Goal: Communication & Community: Answer question/provide support

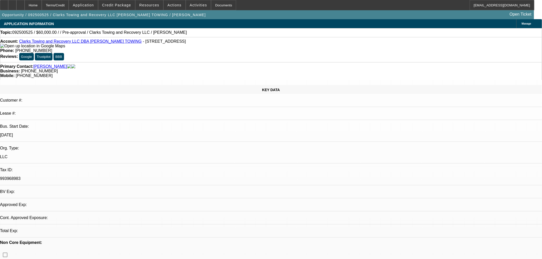
select select "0"
select select "2"
select select "0.1"
select select "4"
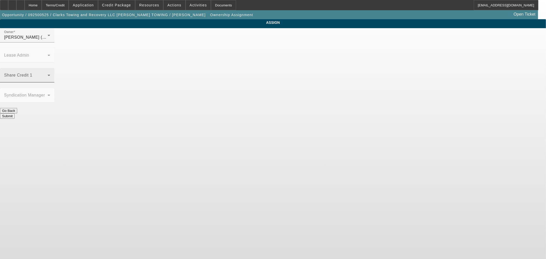
click at [48, 74] on span at bounding box center [26, 77] width 44 height 6
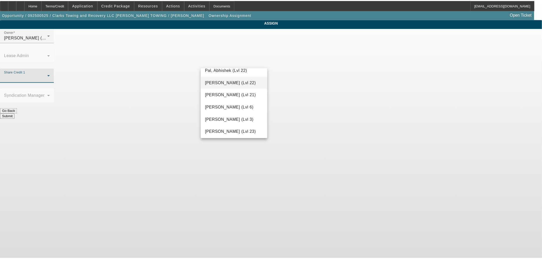
scroll to position [483, 0]
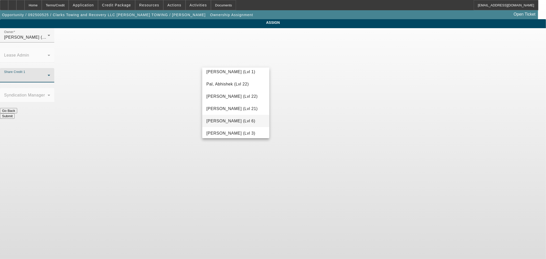
click at [238, 119] on span "Rahlfs, Thomas (Lvl 6)" at bounding box center [230, 121] width 49 height 6
click at [15, 113] on button "Submit" at bounding box center [7, 115] width 15 height 5
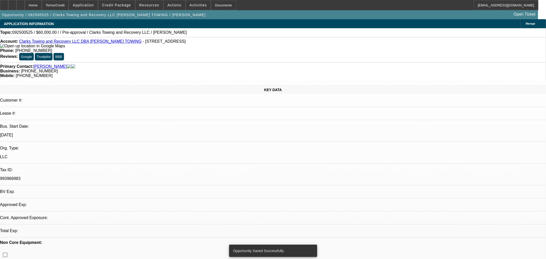
select select "0"
select select "2"
select select "0.1"
select select "4"
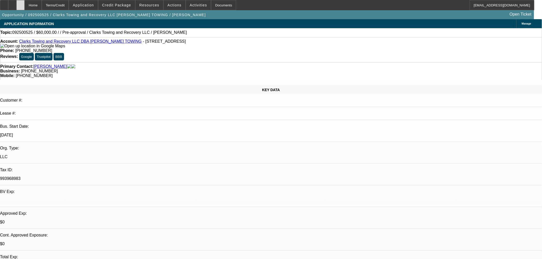
click at [25, 5] on div at bounding box center [20, 5] width 8 height 10
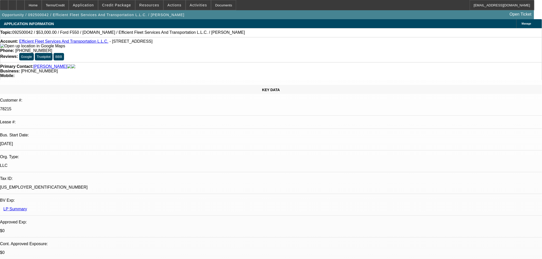
select select "0"
select select "2"
select select "0"
select select "6"
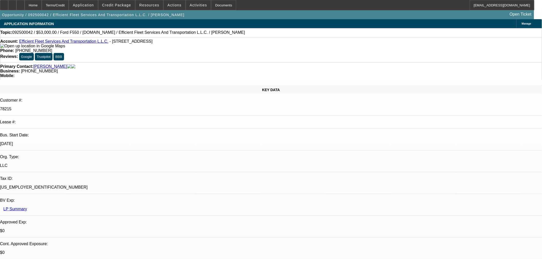
select select "0"
select select "2"
select select "0"
select select "6"
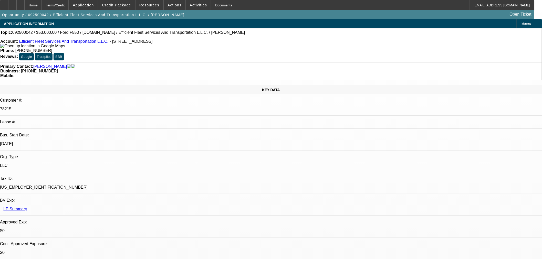
select select "0"
select select "2"
select select "0"
select select "6"
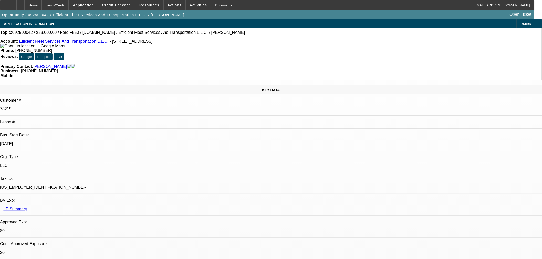
select select "0"
select select "2"
select select "0"
select select "6"
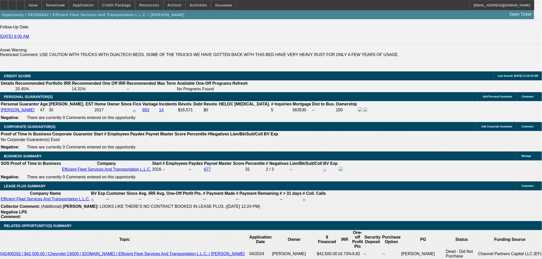
scroll to position [711, 0]
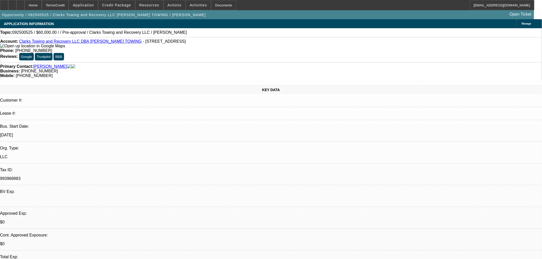
select select "0"
select select "2"
select select "0.1"
select select "4"
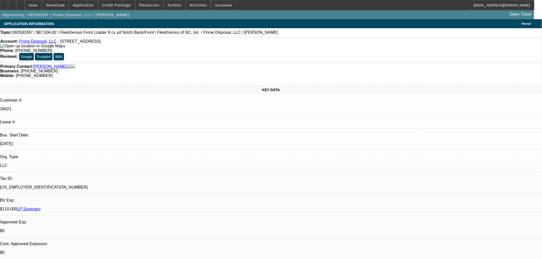
select select "0.2"
select select "0"
select select "6"
select select "0.2"
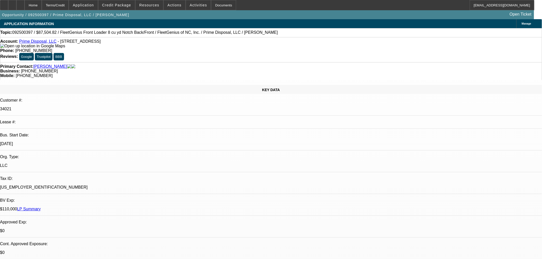
select select "0"
select select "6"
select select "0"
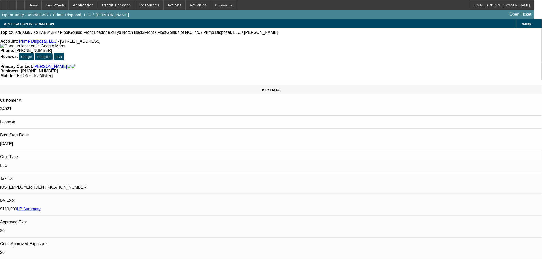
select select "0"
select select "6"
select select "0"
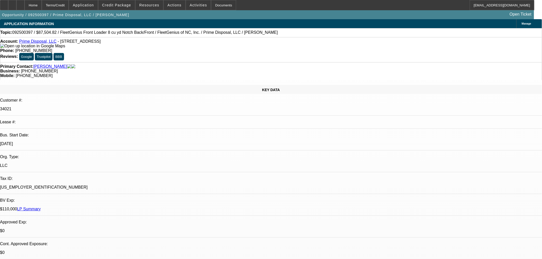
select select "6"
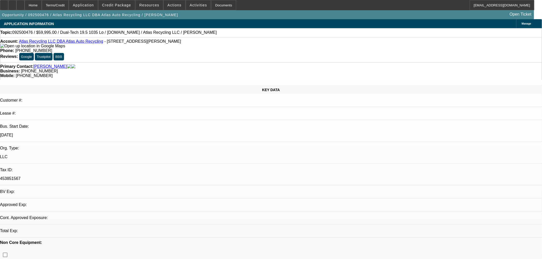
select select "0"
select select "2"
select select "0"
select select "6"
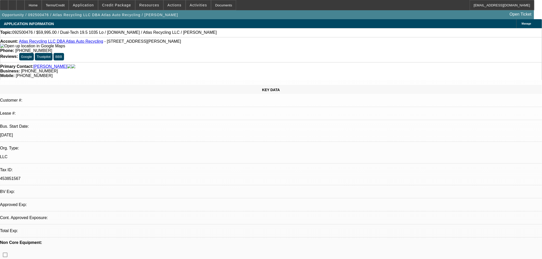
select select "0"
select select "2"
select select "0"
select select "6"
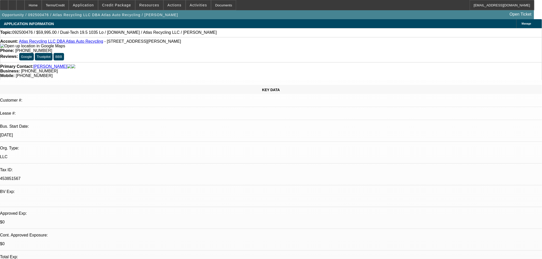
drag, startPoint x: 472, startPoint y: 58, endPoint x: 477, endPoint y: 67, distance: 10.7
drag, startPoint x: 510, startPoint y: 175, endPoint x: 513, endPoint y: 175, distance: 3.8
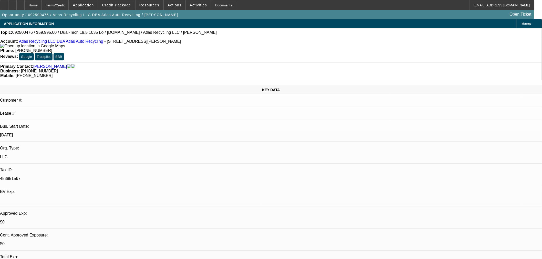
drag, startPoint x: 511, startPoint y: 176, endPoint x: 424, endPoint y: 177, distance: 87.5
drag, startPoint x: 426, startPoint y: 176, endPoint x: 438, endPoint y: 174, distance: 11.9
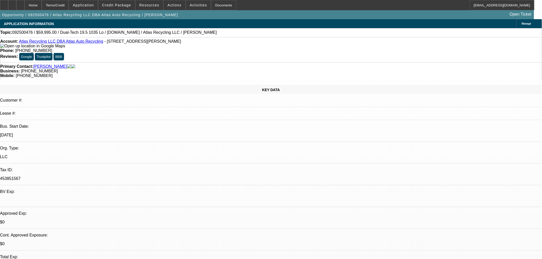
radio input "true"
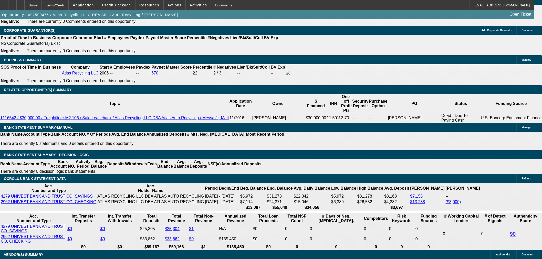
scroll to position [825, 0]
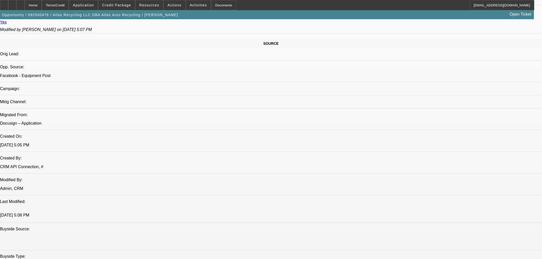
scroll to position [199, 0]
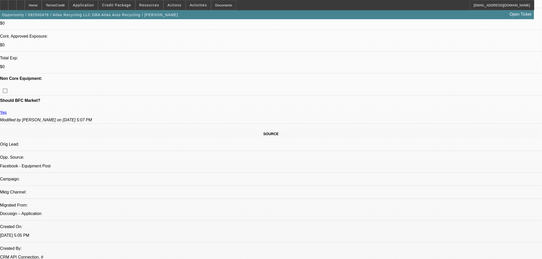
drag, startPoint x: 495, startPoint y: 100, endPoint x: 509, endPoint y: 126, distance: 29.4
drag, startPoint x: 495, startPoint y: 98, endPoint x: 498, endPoint y: 101, distance: 4.6
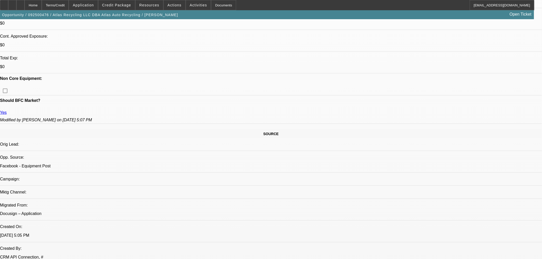
drag, startPoint x: 528, startPoint y: 106, endPoint x: 513, endPoint y: 133, distance: 30.9
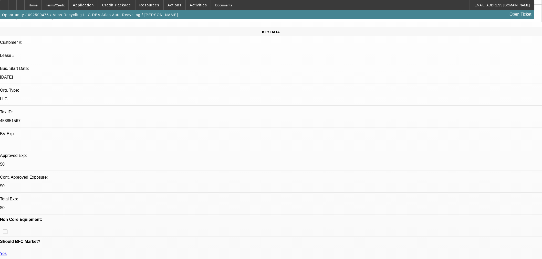
scroll to position [57, 0]
type textarea "Took to long to get word back on approval and truck is now pending on a cash sa…"
radio input "true"
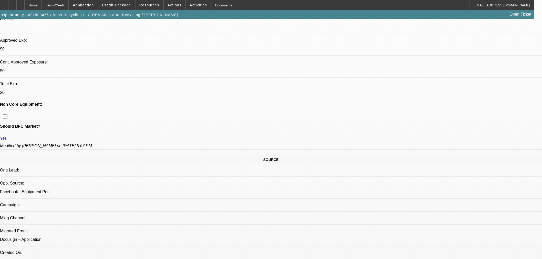
scroll to position [170, 0]
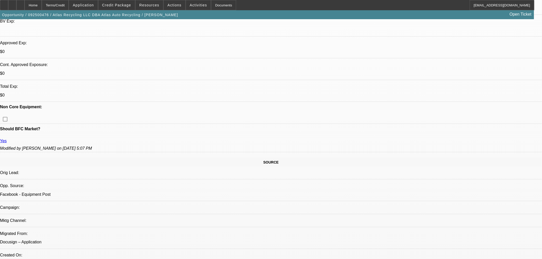
radio input "true"
type textarea "NO TRUCKS FINANCED UNDER BUSINESS. 1 AUTO ON PERSONAL CREDIT."
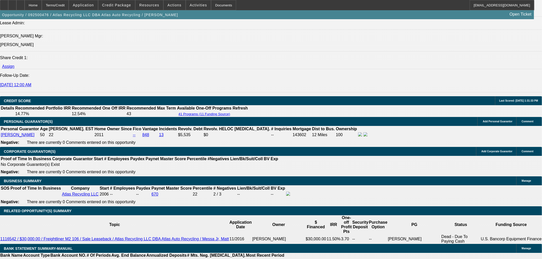
scroll to position [682, 0]
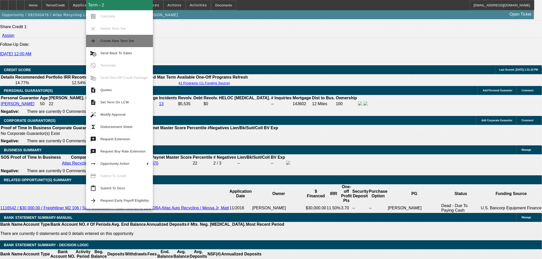
click at [124, 39] on span "Create New Term Set" at bounding box center [117, 41] width 34 height 4
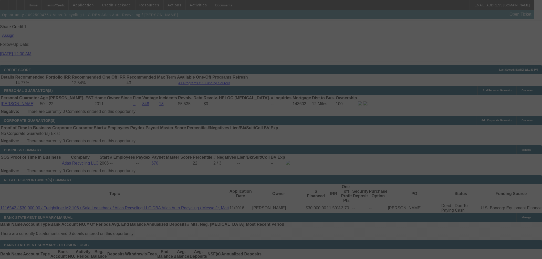
click at [406, 96] on div at bounding box center [271, 129] width 542 height 259
click at [403, 95] on div at bounding box center [271, 129] width 542 height 259
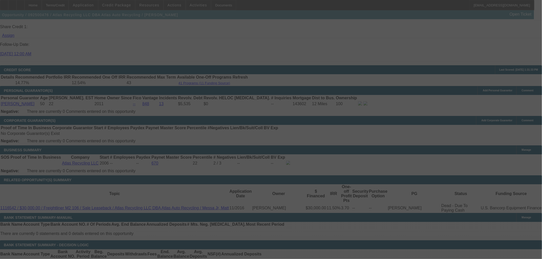
click at [403, 95] on div at bounding box center [271, 129] width 542 height 259
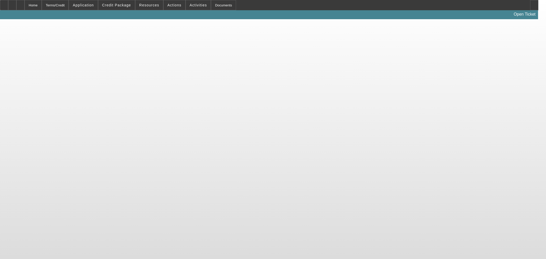
click at [417, 98] on body "Home Terms/Credit Application Credit Package Resources Actions Activities Docum…" at bounding box center [273, 129] width 546 height 259
click at [415, 98] on body "Home Terms/Credit Application Credit Package Resources Actions Activities Docum…" at bounding box center [273, 129] width 546 height 259
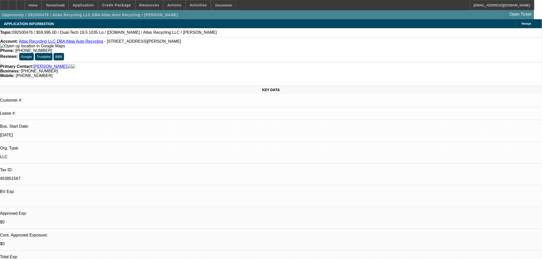
select select "0"
select select "2"
select select "0"
select select "6"
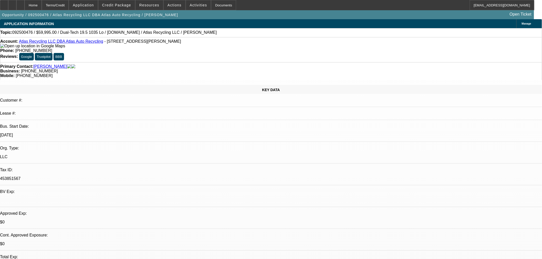
select select "0"
select select "2"
select select "0"
select select "6"
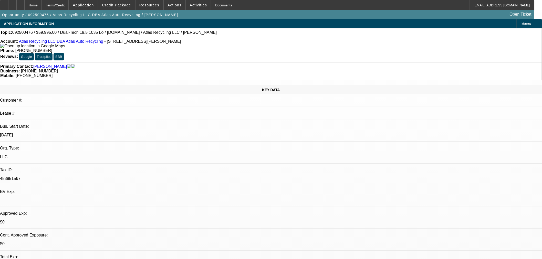
select select "0"
select select "2"
select select "0"
select select "6"
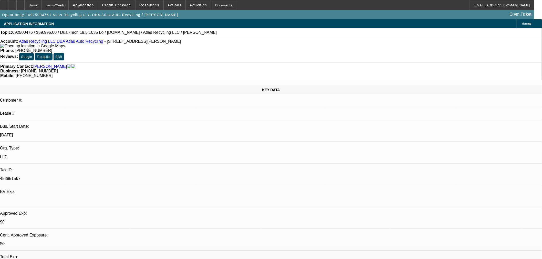
drag, startPoint x: 429, startPoint y: 86, endPoint x: 436, endPoint y: 103, distance: 18.3
radio input "true"
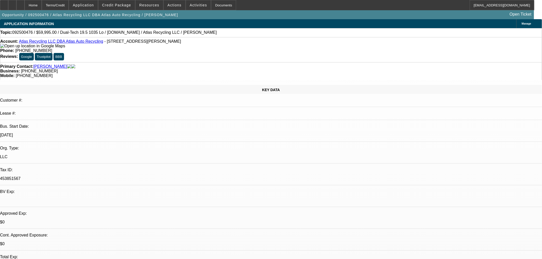
drag, startPoint x: 388, startPoint y: 108, endPoint x: 388, endPoint y: 104, distance: 3.8
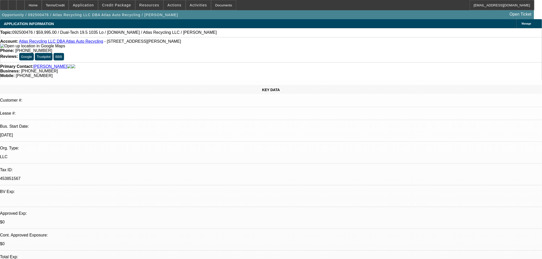
drag, startPoint x: 421, startPoint y: 105, endPoint x: 490, endPoint y: 111, distance: 68.6
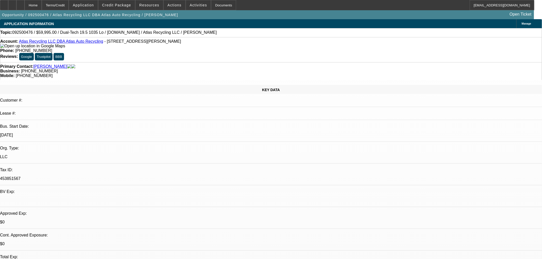
drag, startPoint x: 417, startPoint y: 106, endPoint x: 409, endPoint y: 105, distance: 7.7
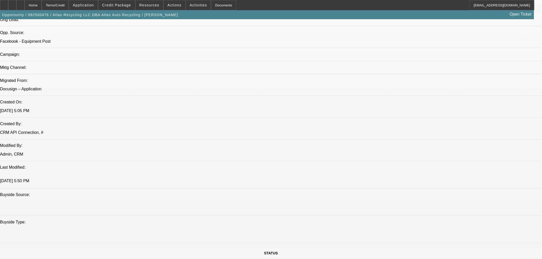
scroll to position [341, 0]
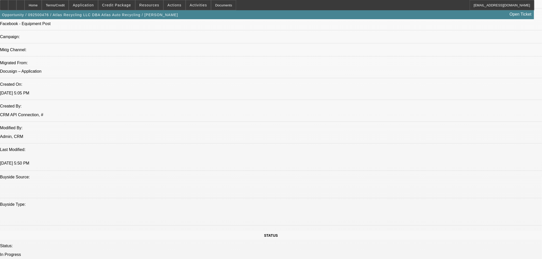
type textarea "NO TRUCKS FINANCED UNDER BUSINESS. 1 AUTO ON PERSONAL CREDIT. WHAT IS DIFFERENC…"
radio input "true"
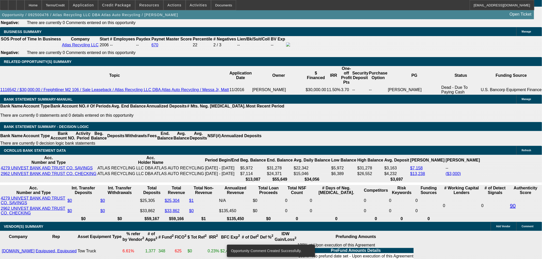
scroll to position [739, 0]
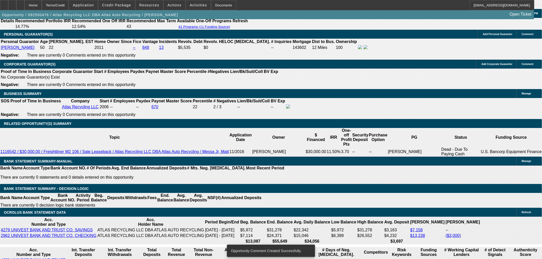
type input "6"
type input "UNKNOWN"
type input "$1,408.98"
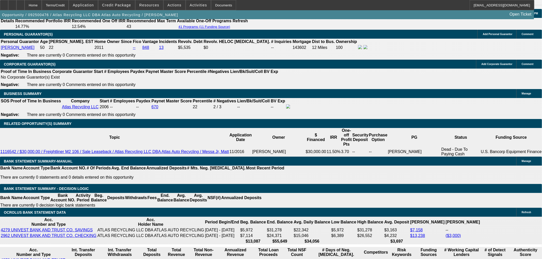
type input "$2,817.96"
type input "6.5"
type input "$1,422.78"
type input "$2,845.56"
type input "6.5"
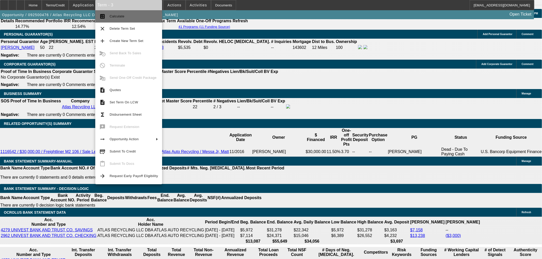
click at [139, 16] on span "Calculate" at bounding box center [134, 16] width 48 height 6
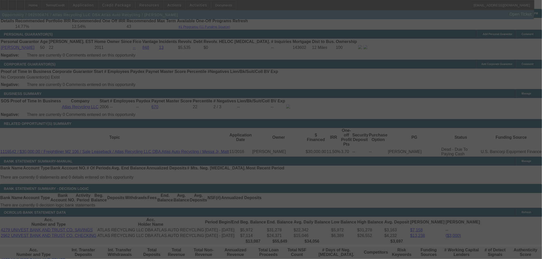
select select "0"
select select "2"
select select "0"
select select "6"
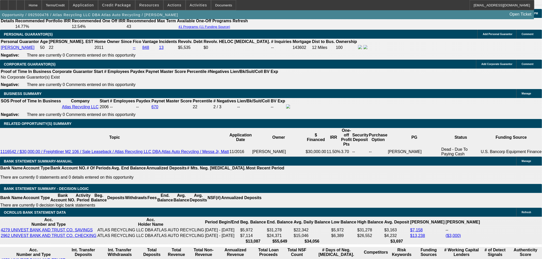
drag, startPoint x: 431, startPoint y: 87, endPoint x: 432, endPoint y: 93, distance: 6.2
radio input "true"
type textarea "W"
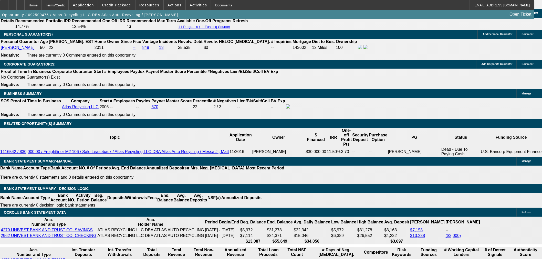
scroll to position [0, 0]
drag, startPoint x: 526, startPoint y: 104, endPoint x: 521, endPoint y: 135, distance: 31.1
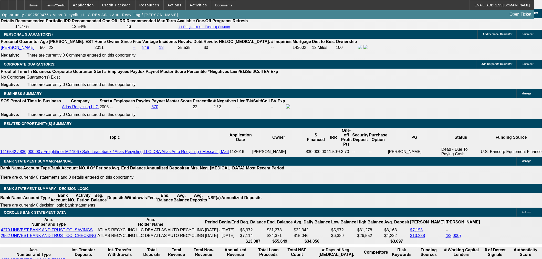
type textarea "TOLD HIM B4 APPROVAL CAME BACK THAT TRUCK IS PENDING AND HE SAID JUST DON"T WOR…"
drag, startPoint x: 521, startPoint y: 152, endPoint x: 528, endPoint y: 153, distance: 7.2
radio input "true"
